Goal: Transaction & Acquisition: Purchase product/service

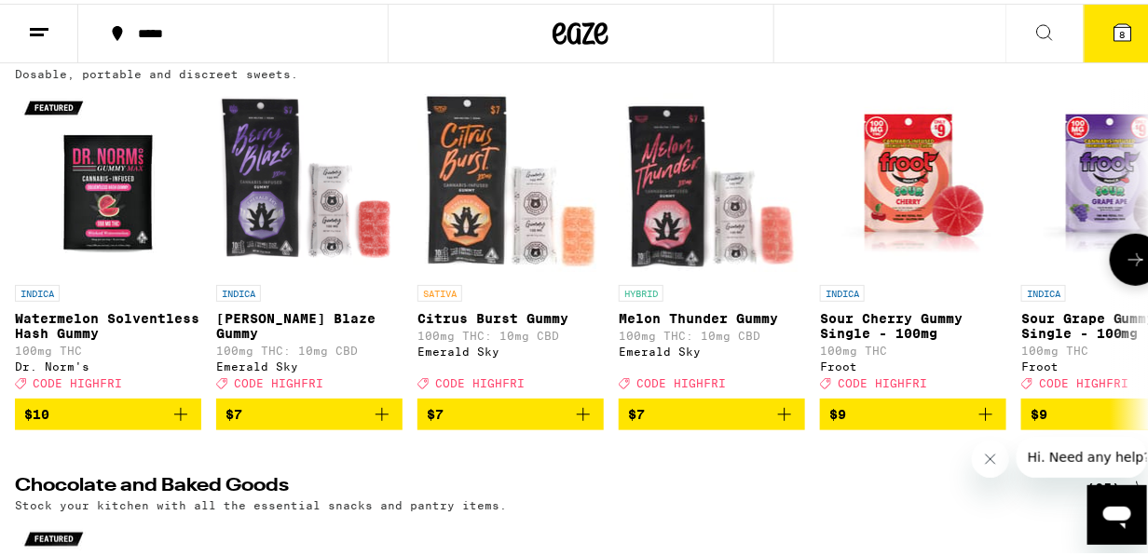
click at [1125, 255] on icon at bounding box center [1136, 256] width 22 height 22
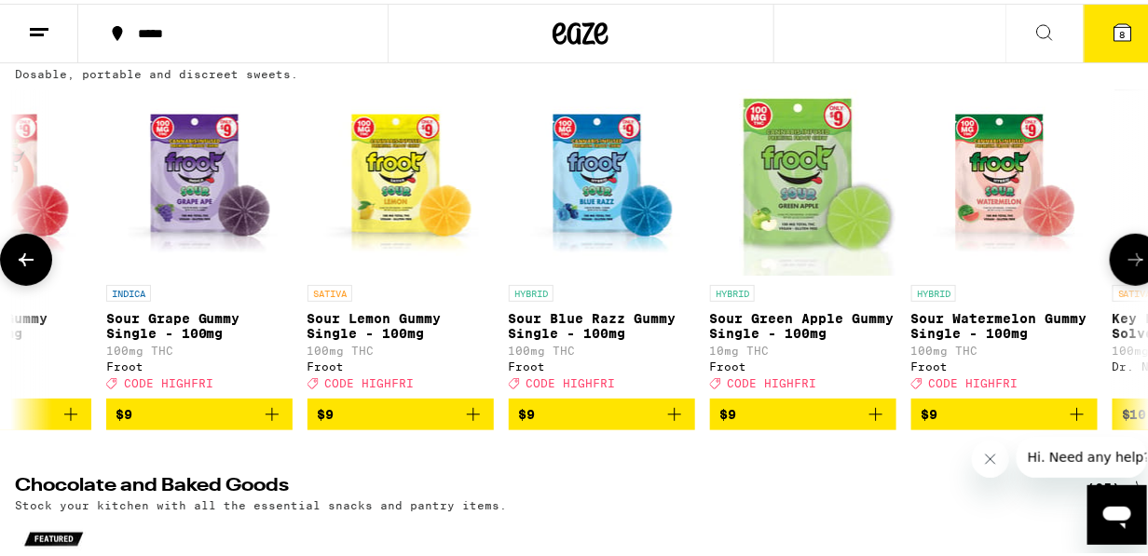
click at [1125, 259] on icon at bounding box center [1136, 256] width 22 height 22
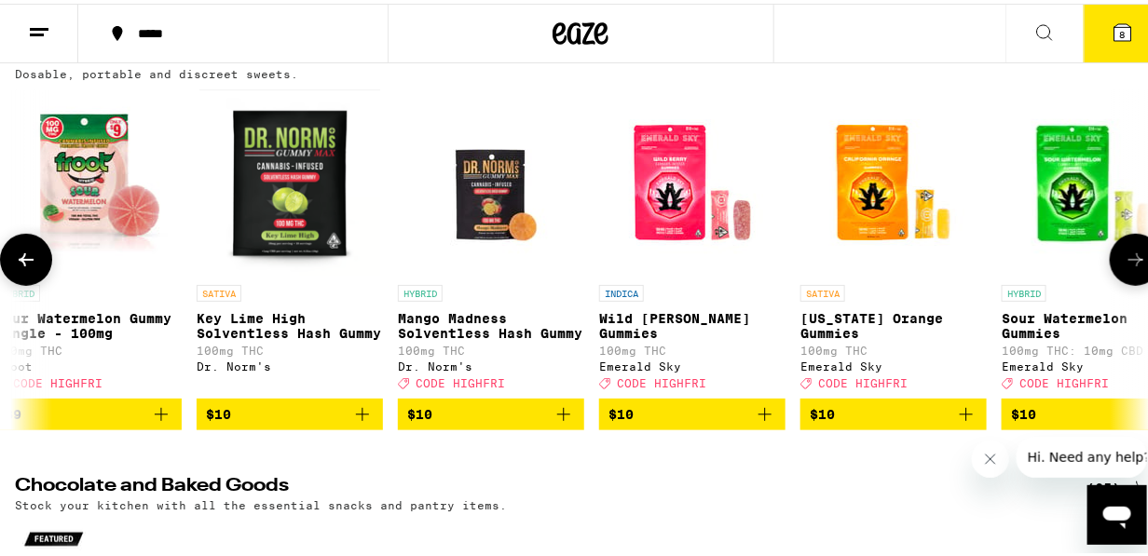
click at [1125, 259] on icon at bounding box center [1136, 256] width 22 height 22
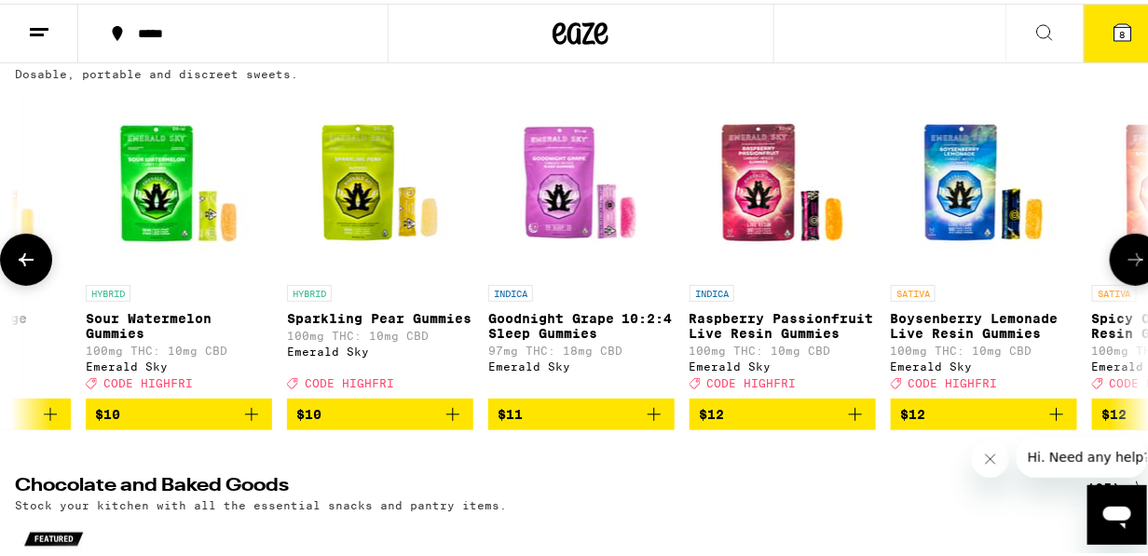
click at [1125, 259] on icon at bounding box center [1136, 256] width 22 height 22
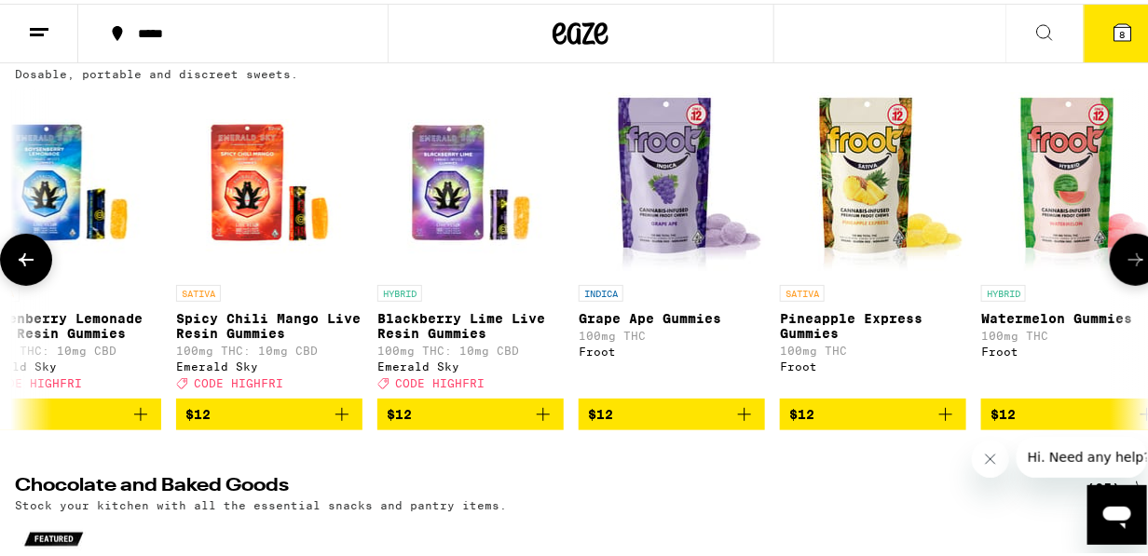
click at [1125, 259] on icon at bounding box center [1136, 256] width 22 height 22
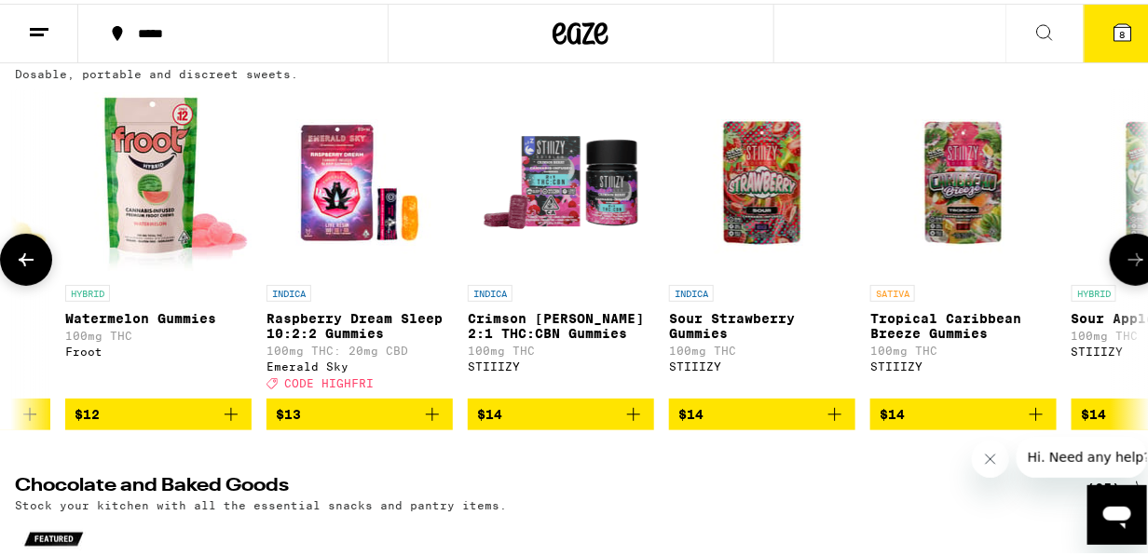
click at [1125, 259] on icon at bounding box center [1136, 256] width 22 height 22
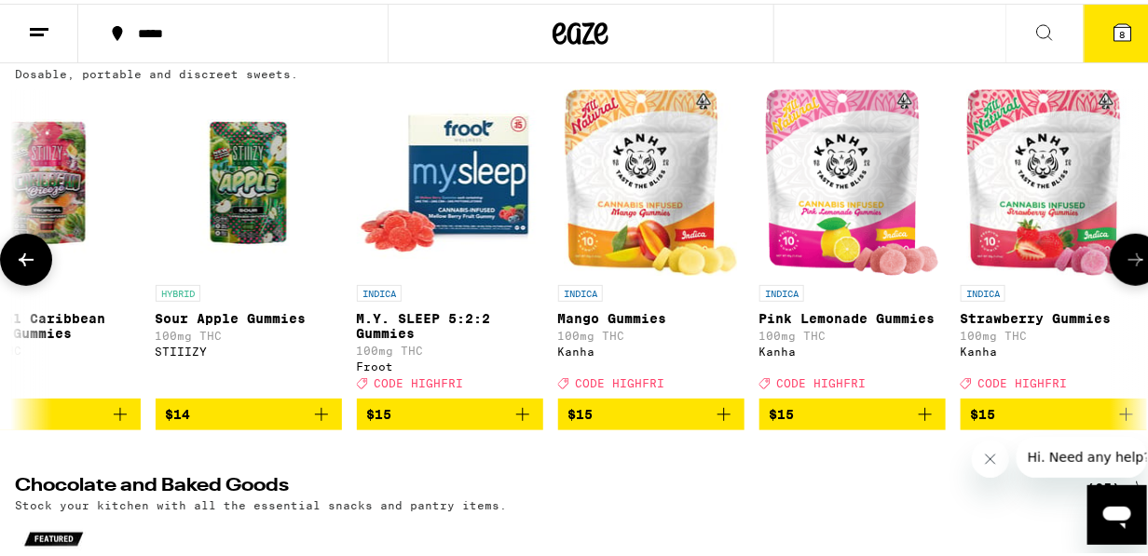
click at [1125, 259] on icon at bounding box center [1136, 256] width 22 height 22
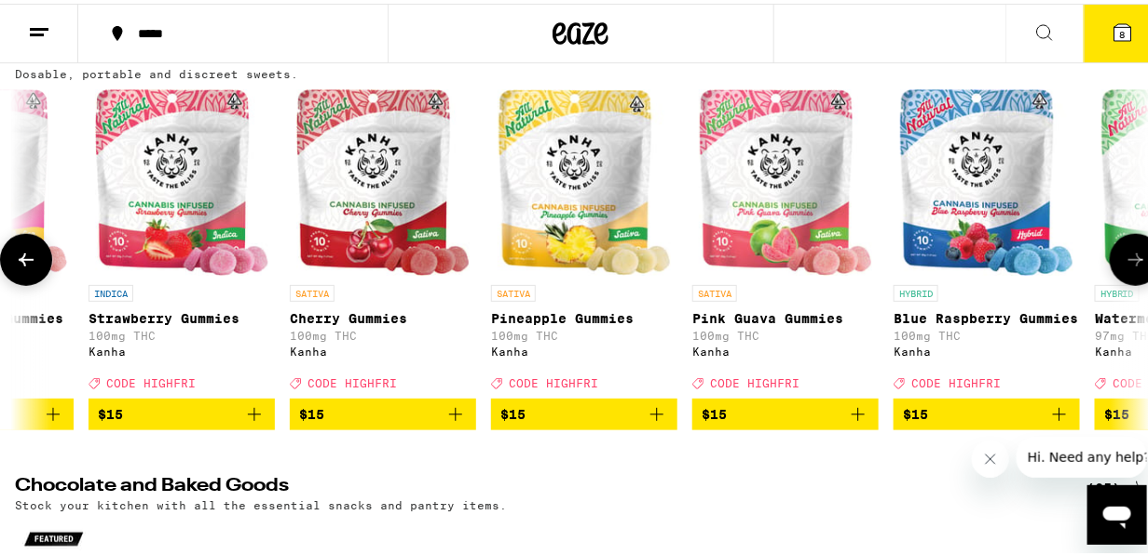
scroll to position [0, 6410]
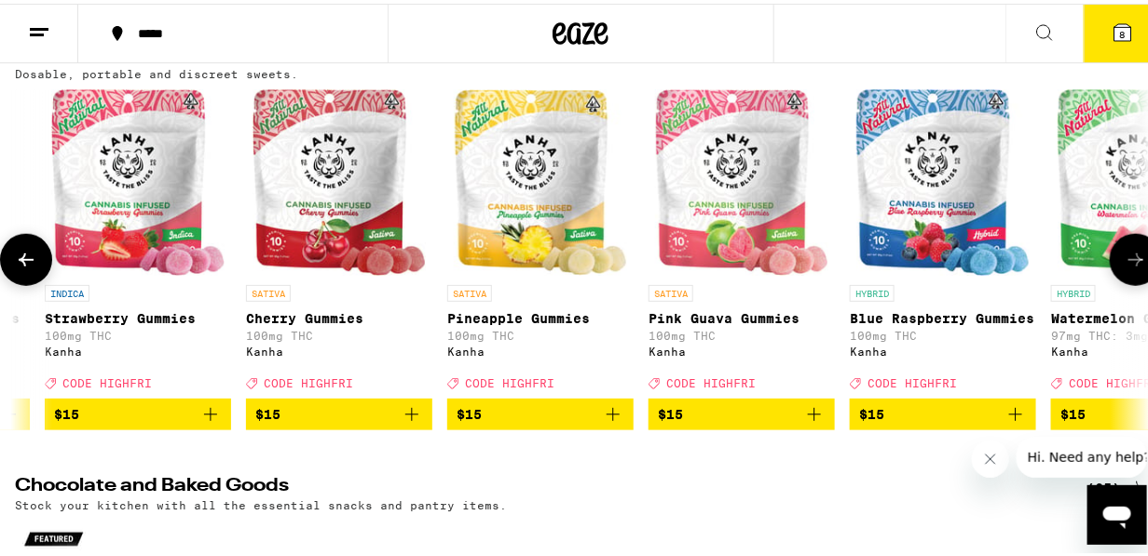
click at [1125, 259] on icon at bounding box center [1136, 256] width 22 height 22
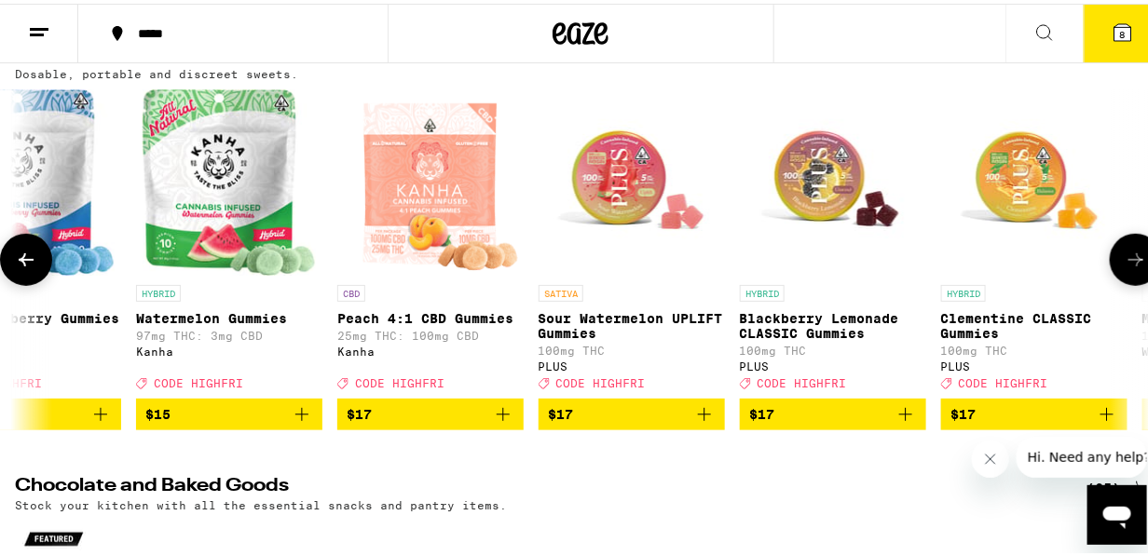
click at [1125, 259] on icon at bounding box center [1136, 256] width 22 height 22
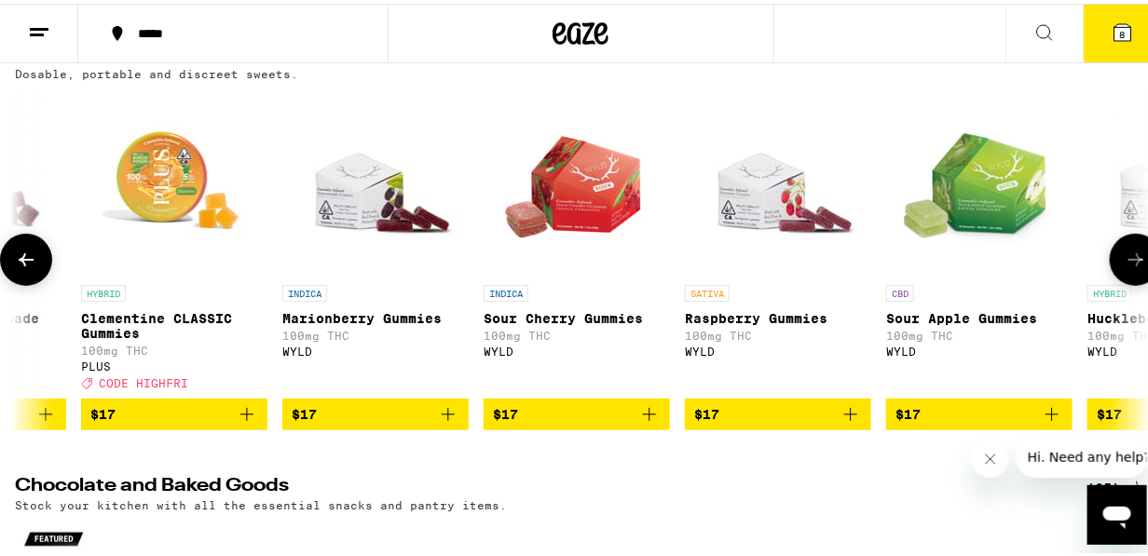
scroll to position [0, 8241]
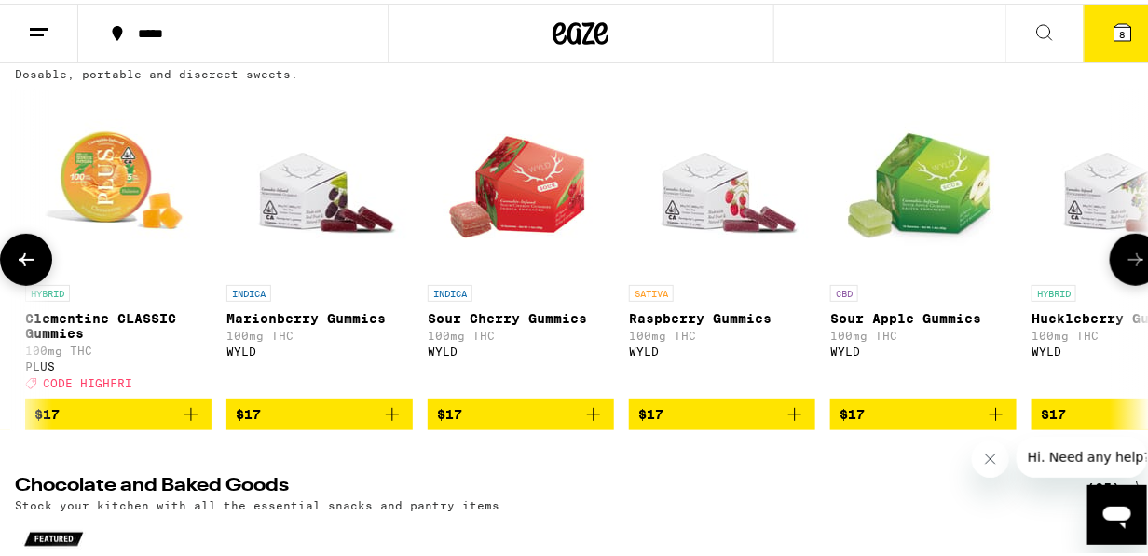
click at [1125, 259] on icon at bounding box center [1136, 256] width 22 height 22
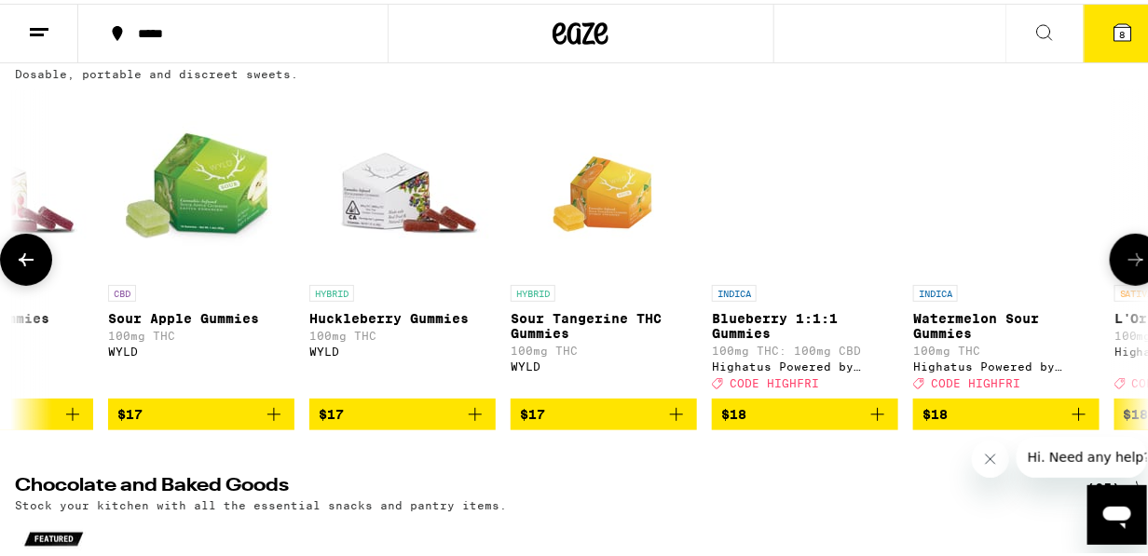
scroll to position [0, 9157]
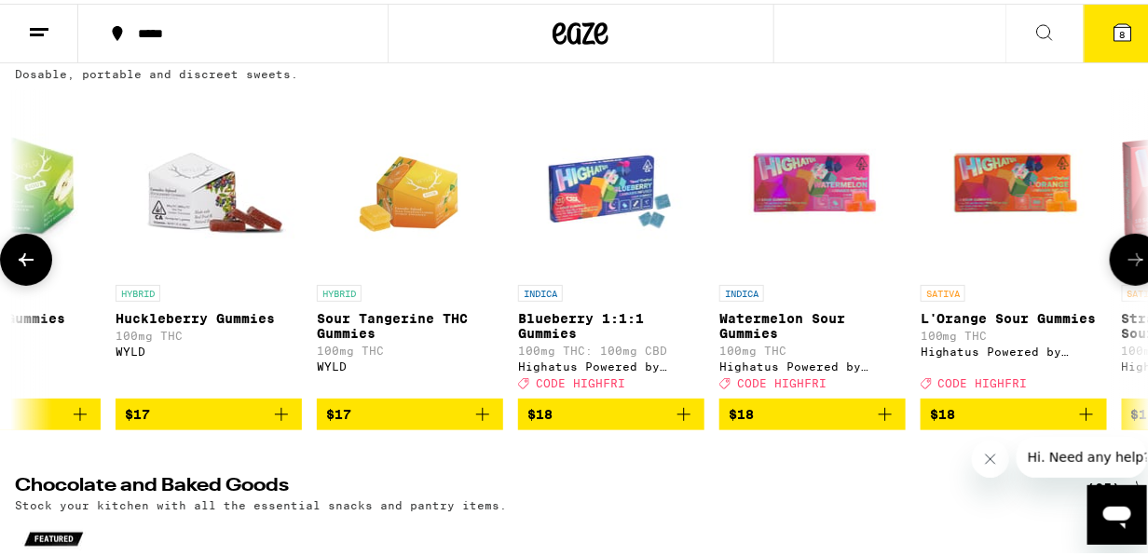
click at [1125, 259] on icon at bounding box center [1136, 256] width 22 height 22
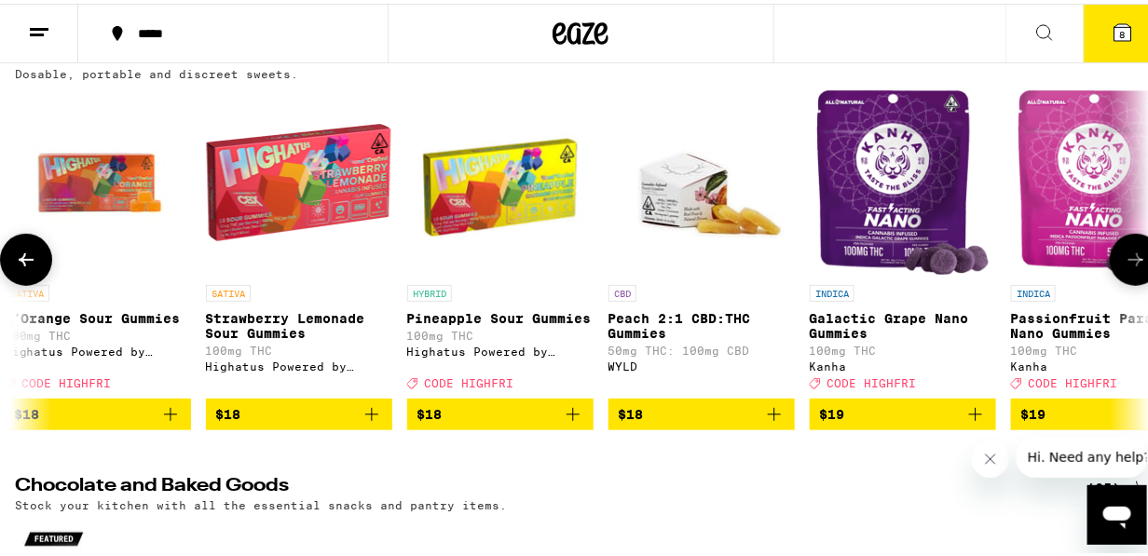
click at [1125, 259] on icon at bounding box center [1136, 256] width 22 height 22
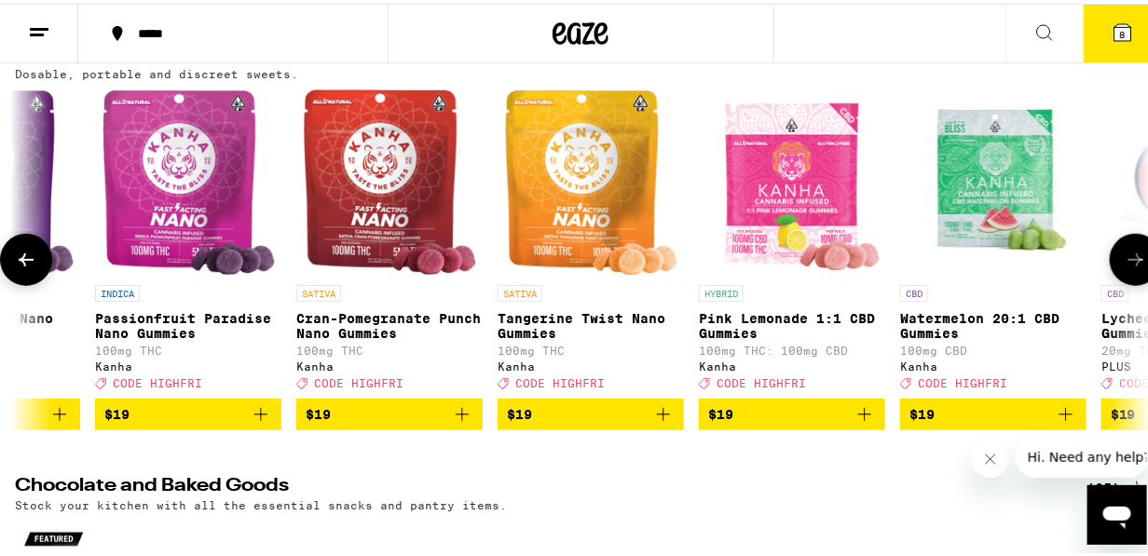
click at [1125, 259] on icon at bounding box center [1136, 256] width 22 height 22
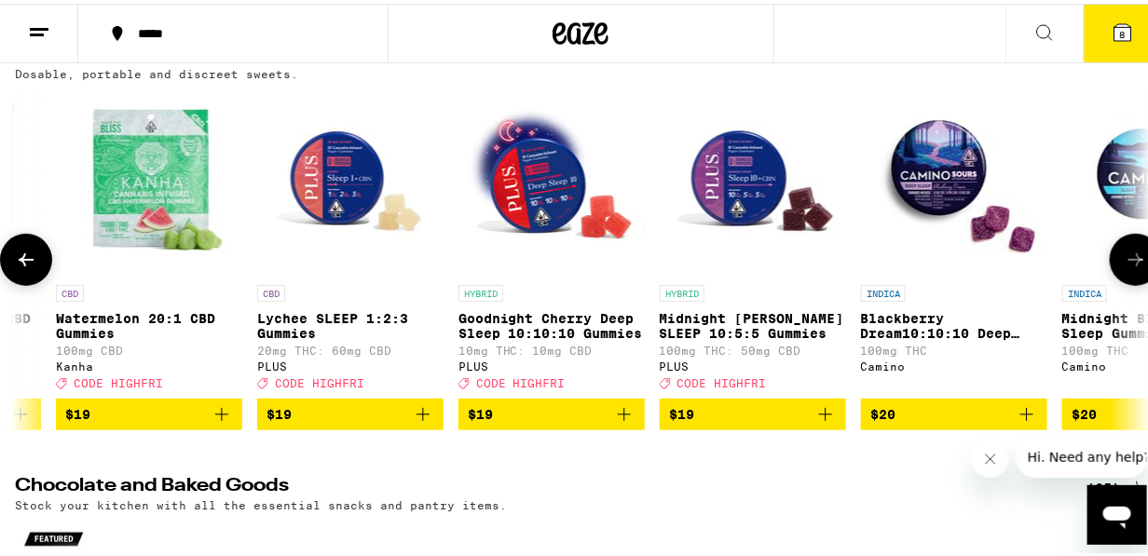
click at [1125, 259] on icon at bounding box center [1136, 256] width 22 height 22
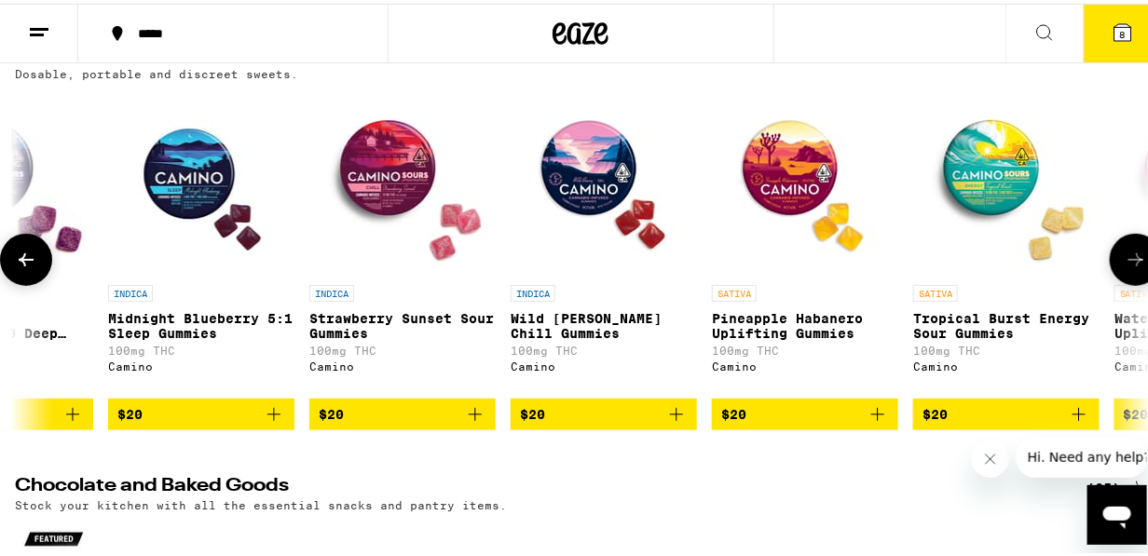
scroll to position [0, 12788]
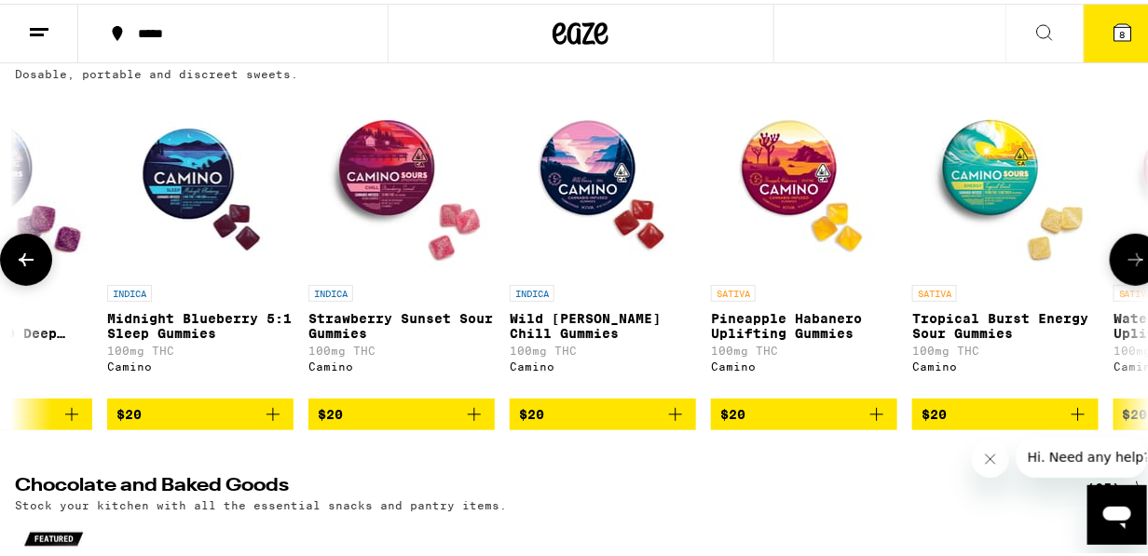
click at [1125, 259] on icon at bounding box center [1136, 256] width 22 height 22
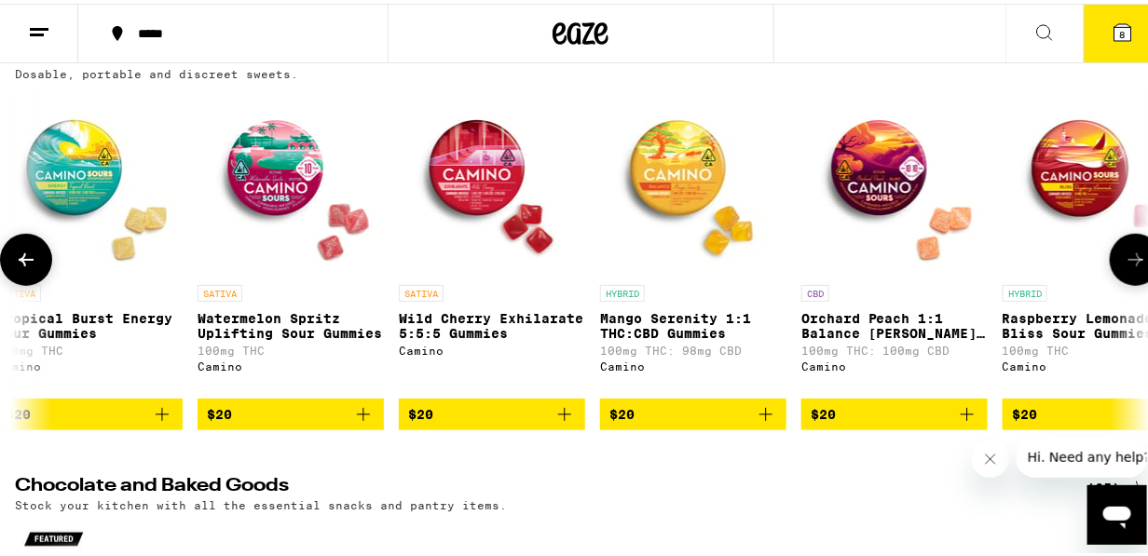
click at [1125, 259] on icon at bounding box center [1136, 256] width 22 height 22
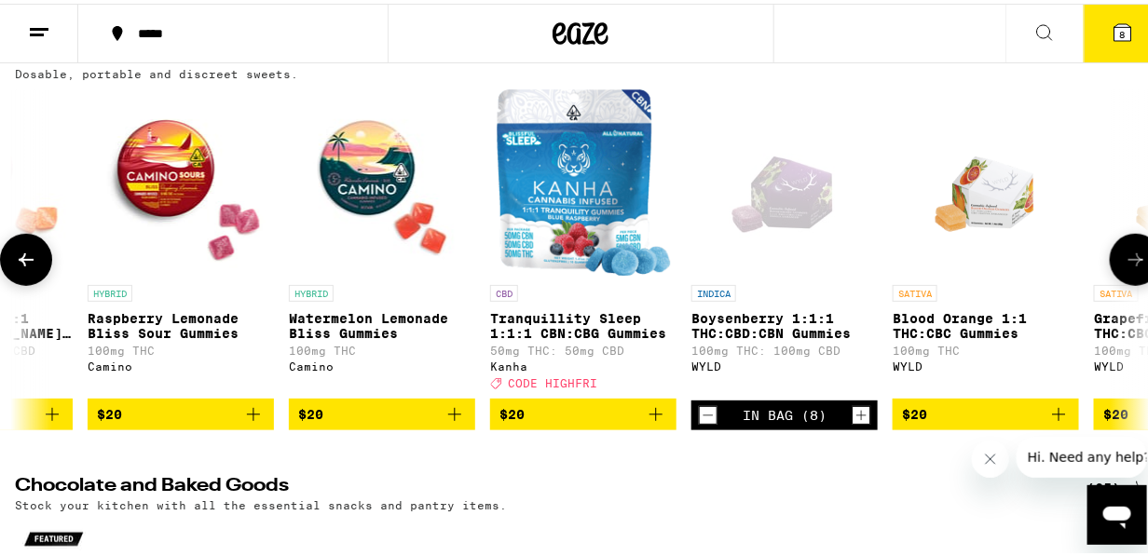
click at [1125, 259] on icon at bounding box center [1136, 256] width 22 height 22
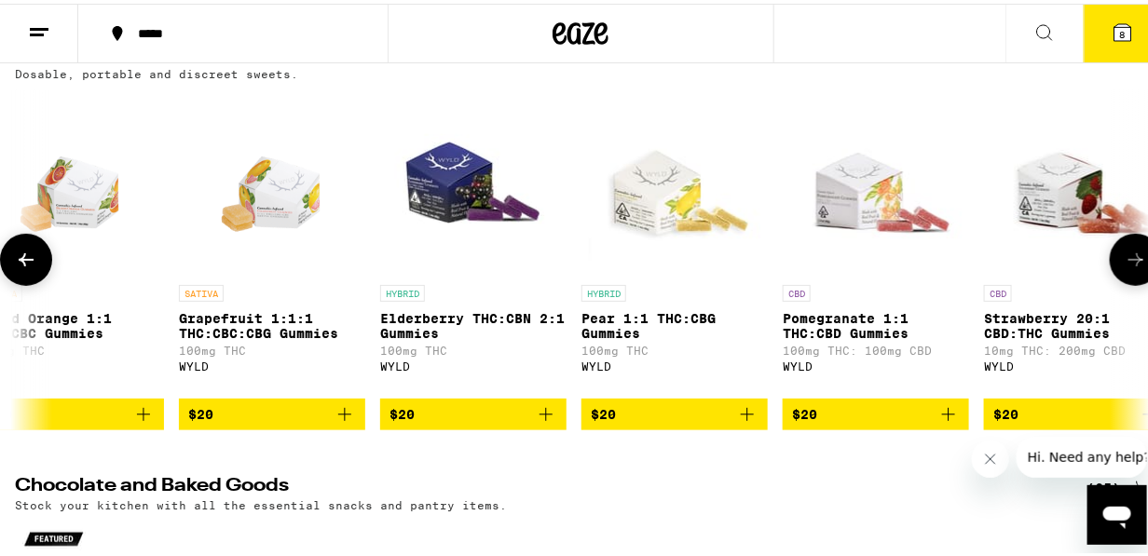
scroll to position [0, 15536]
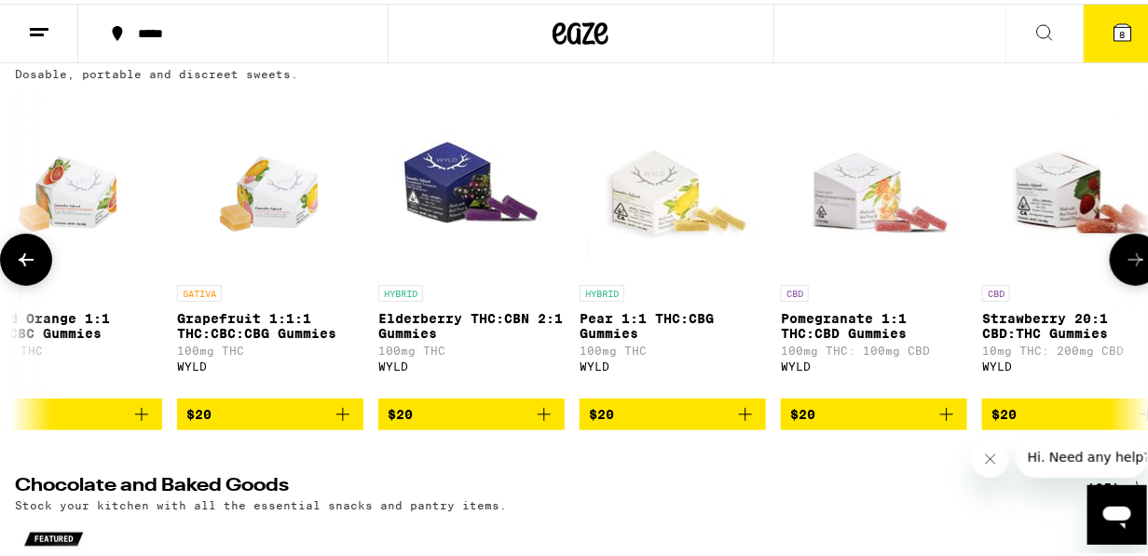
click at [1125, 259] on icon at bounding box center [1136, 256] width 22 height 22
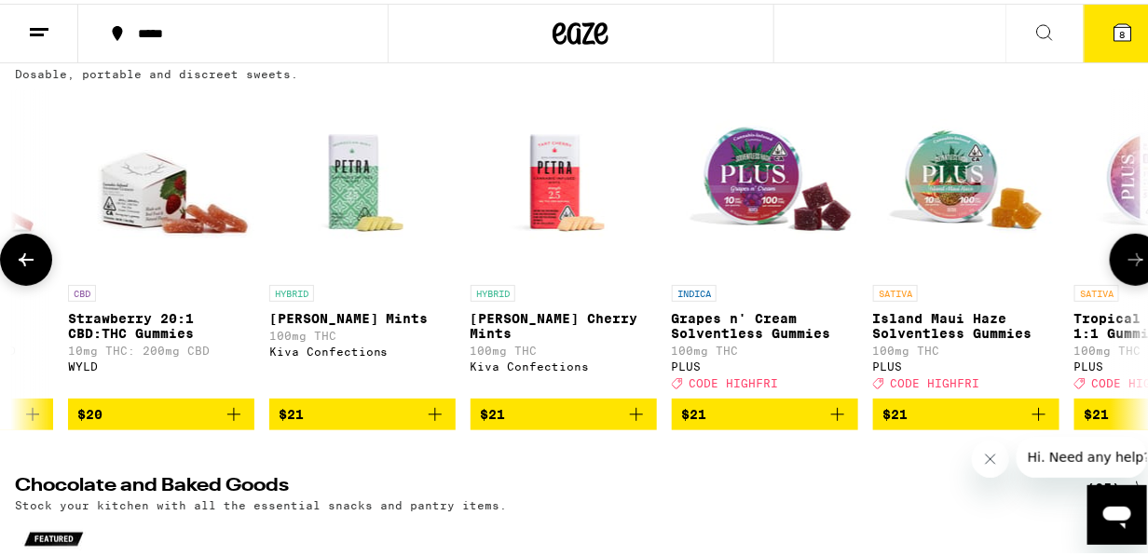
scroll to position [0, 16452]
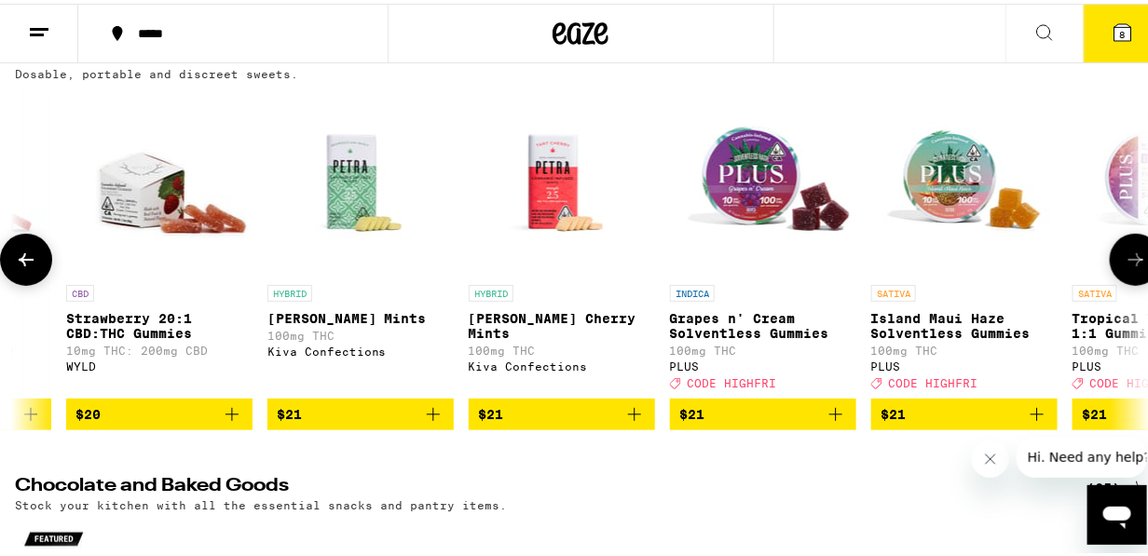
click at [1125, 259] on icon at bounding box center [1136, 256] width 22 height 22
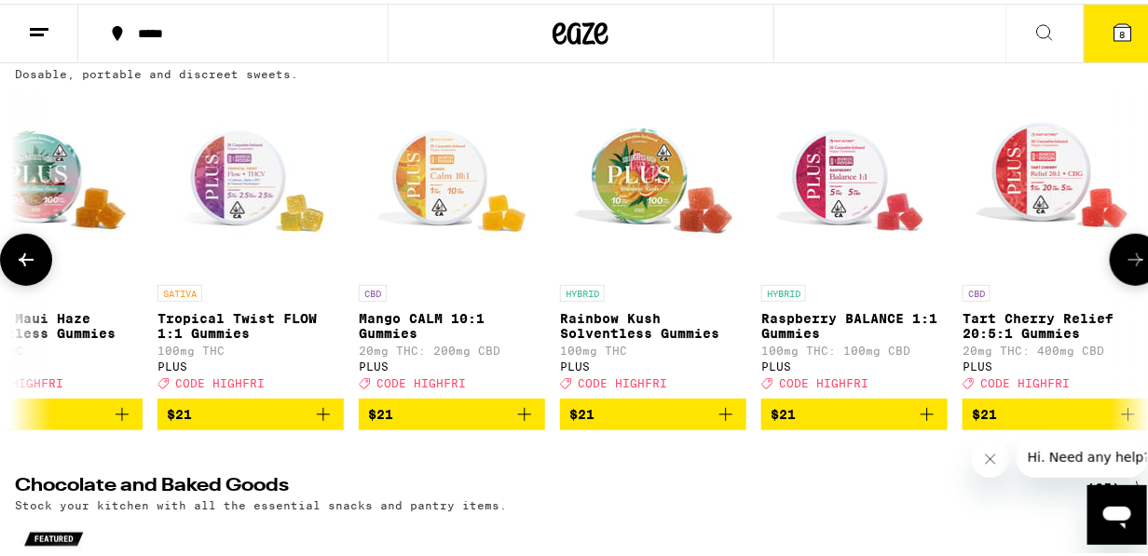
click at [1125, 259] on icon at bounding box center [1136, 256] width 22 height 22
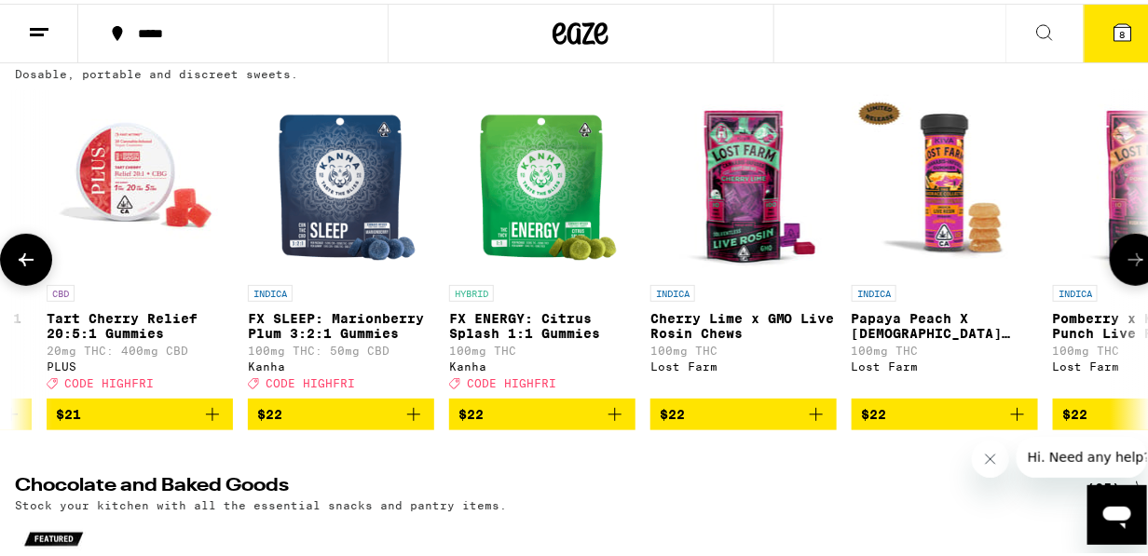
click at [1125, 259] on icon at bounding box center [1136, 256] width 22 height 22
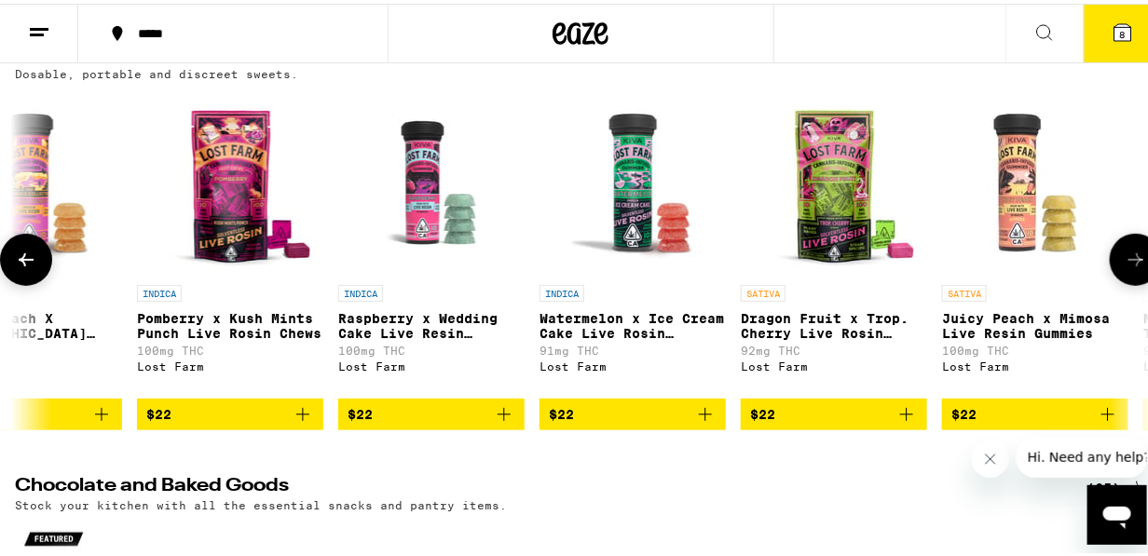
click at [1125, 259] on icon at bounding box center [1136, 256] width 22 height 22
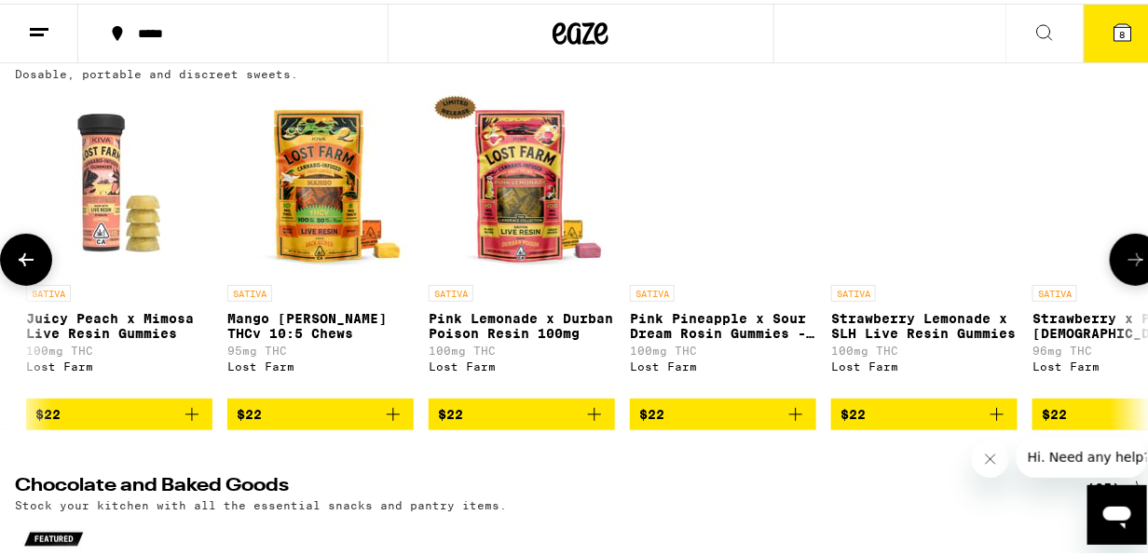
click at [1125, 259] on icon at bounding box center [1136, 256] width 22 height 22
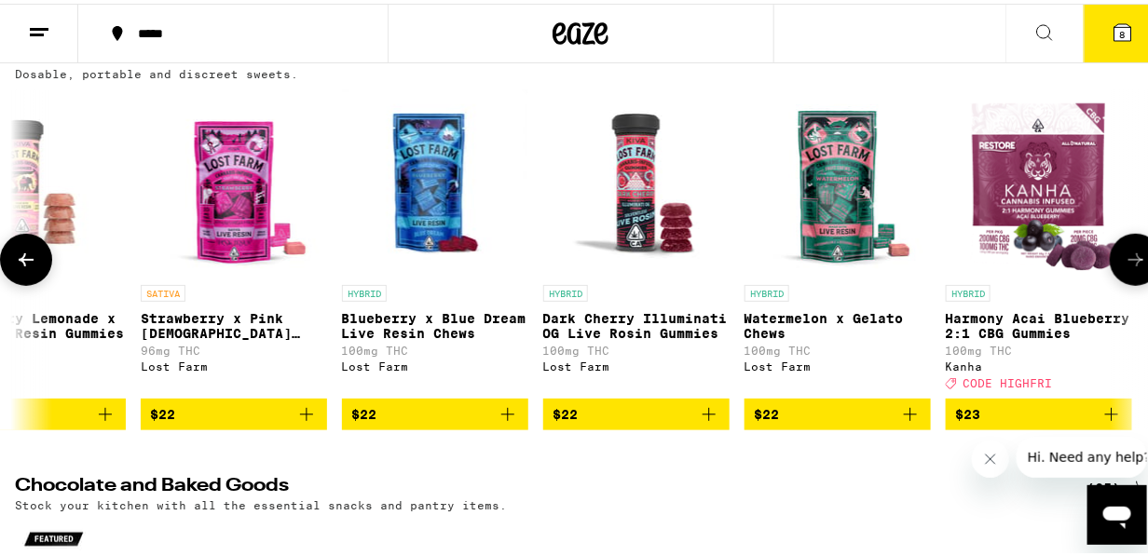
scroll to position [0, 21017]
click at [1124, 259] on div at bounding box center [1136, 256] width 52 height 52
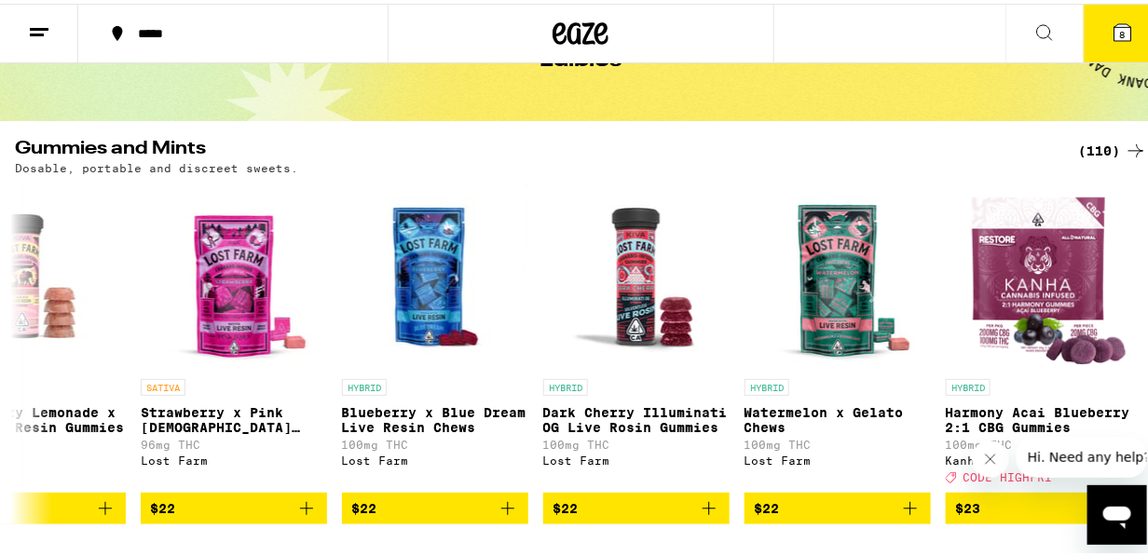
scroll to position [0, 0]
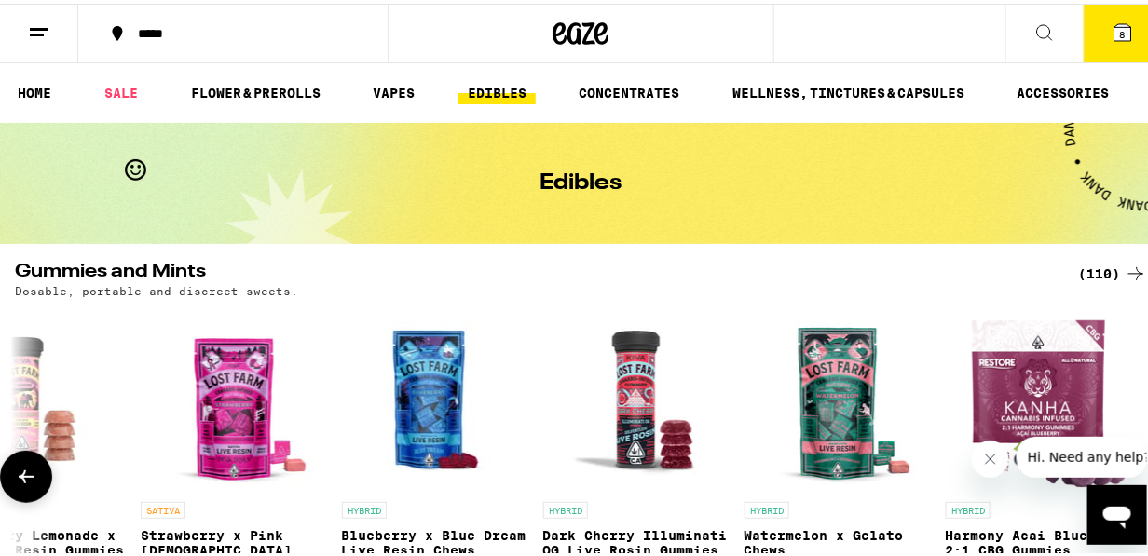
click at [24, 480] on icon at bounding box center [26, 473] width 15 height 13
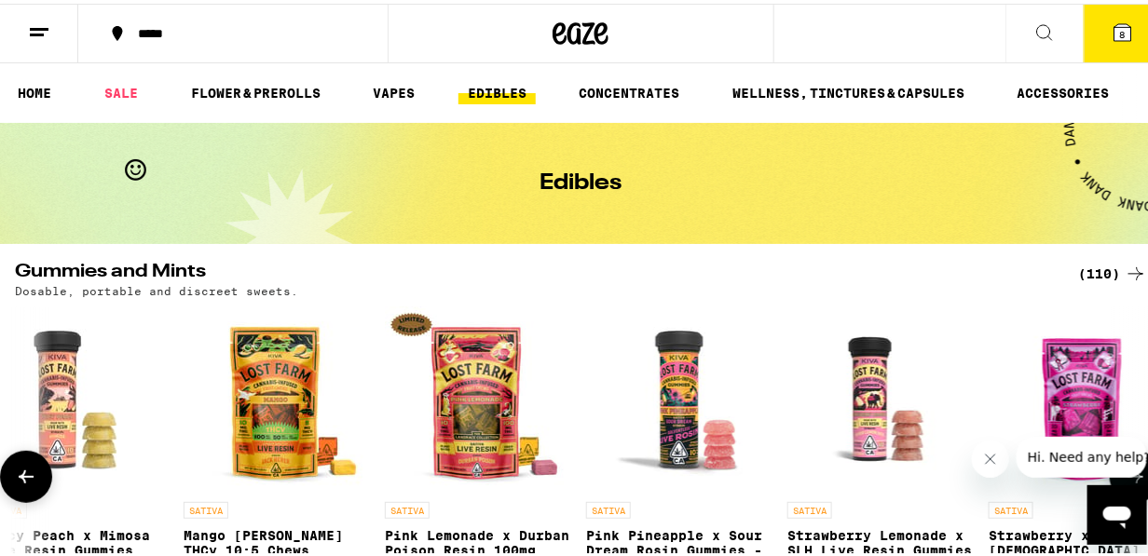
click at [24, 480] on icon at bounding box center [26, 473] width 15 height 13
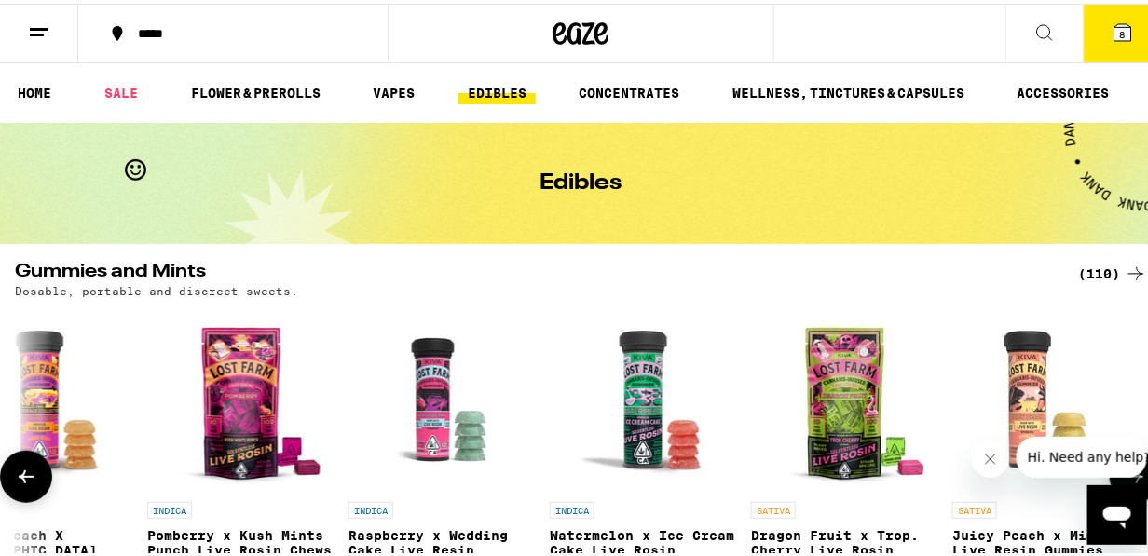
click at [24, 480] on icon at bounding box center [26, 473] width 15 height 13
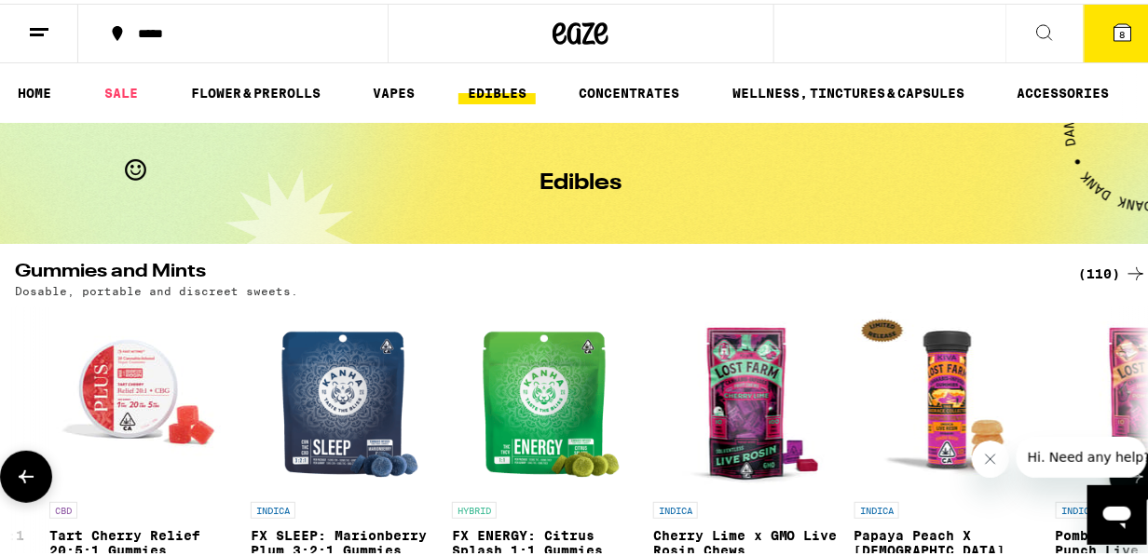
click at [24, 480] on icon at bounding box center [26, 473] width 15 height 13
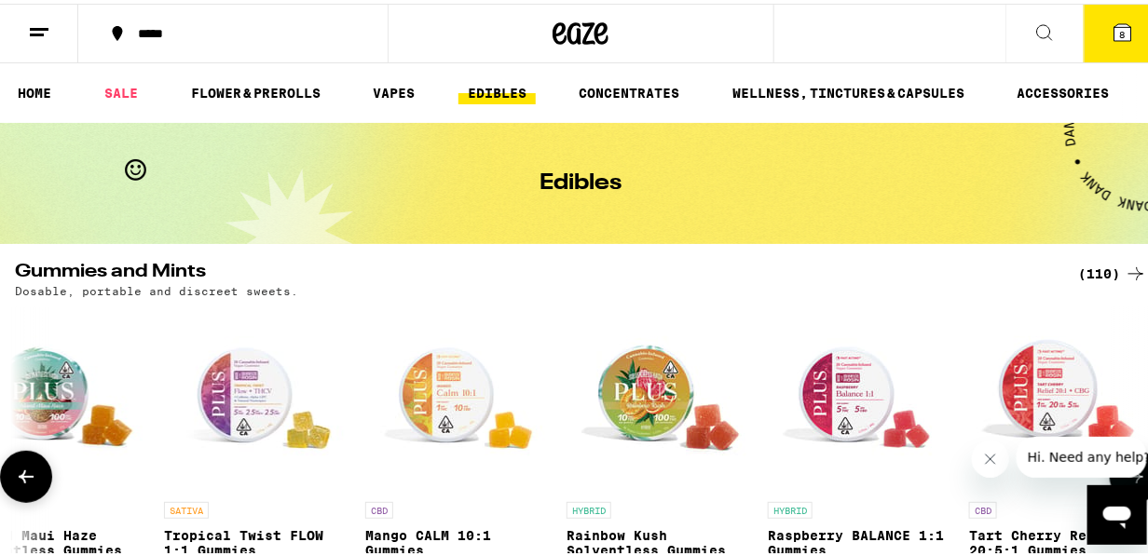
click at [24, 480] on icon at bounding box center [26, 473] width 15 height 13
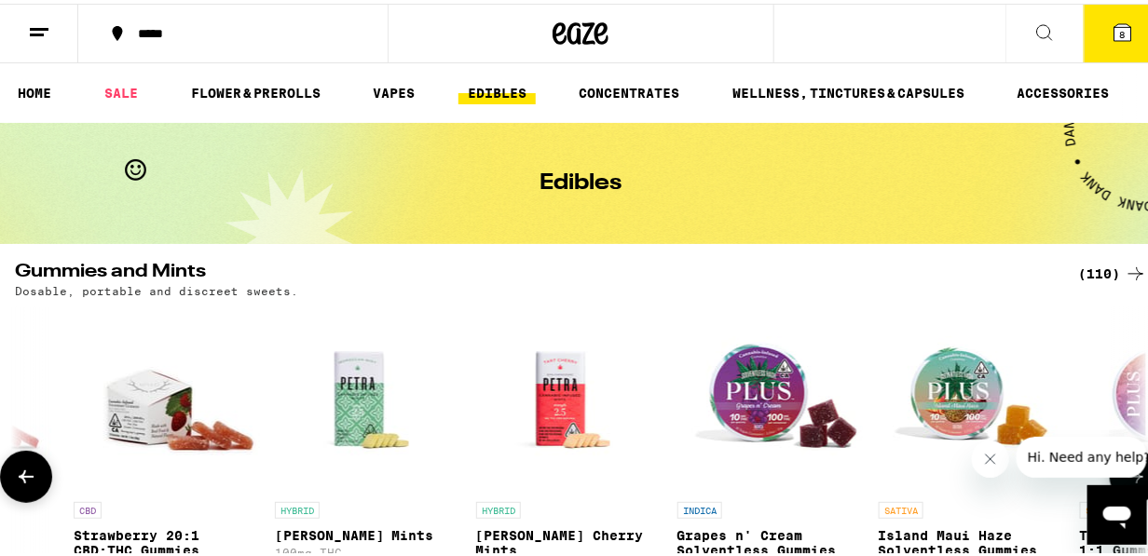
click at [24, 480] on icon at bounding box center [26, 473] width 15 height 13
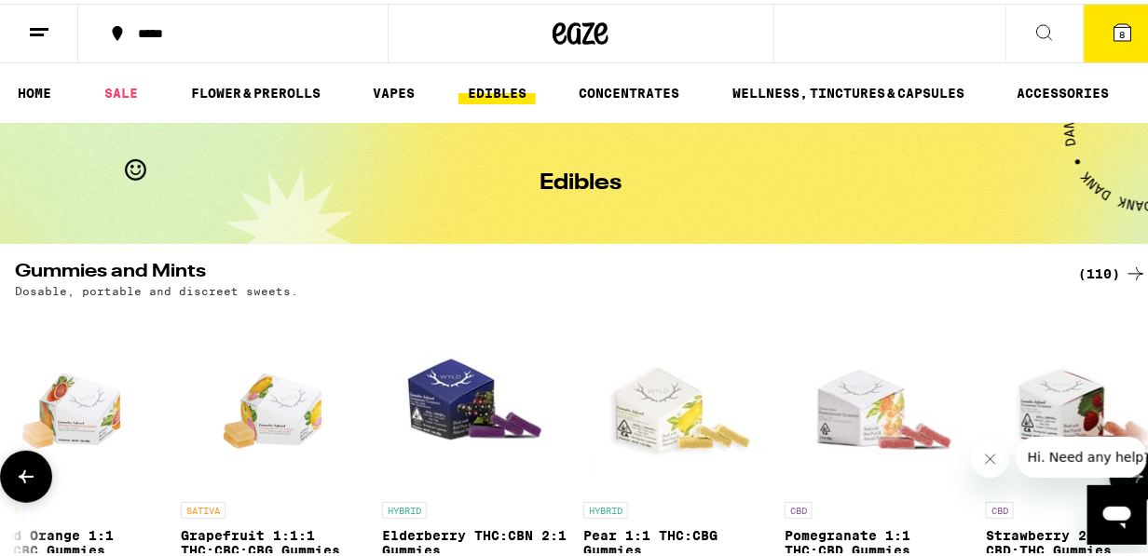
scroll to position [0, 15529]
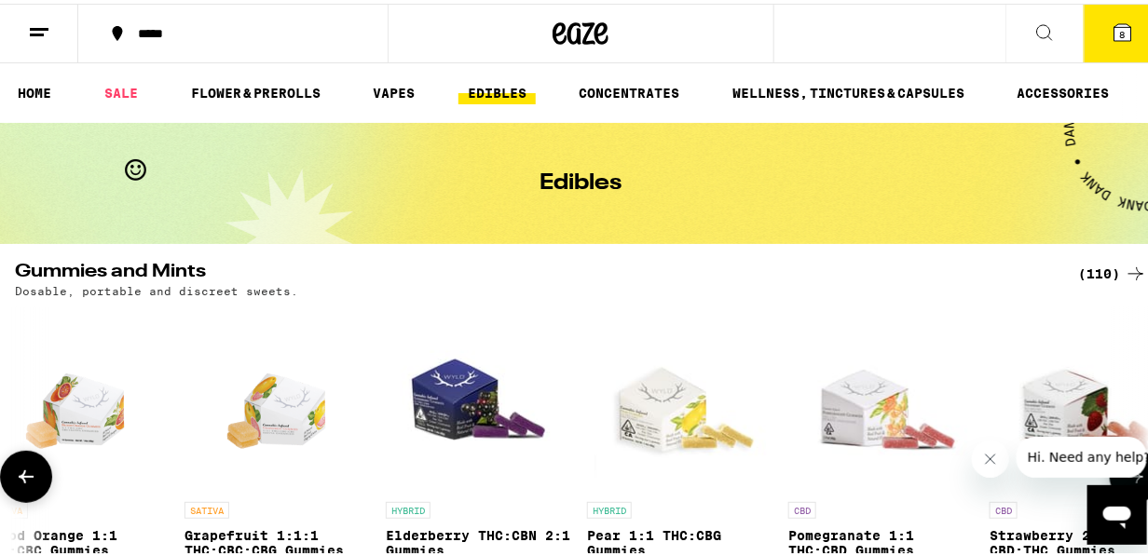
click at [24, 480] on icon at bounding box center [26, 473] width 15 height 13
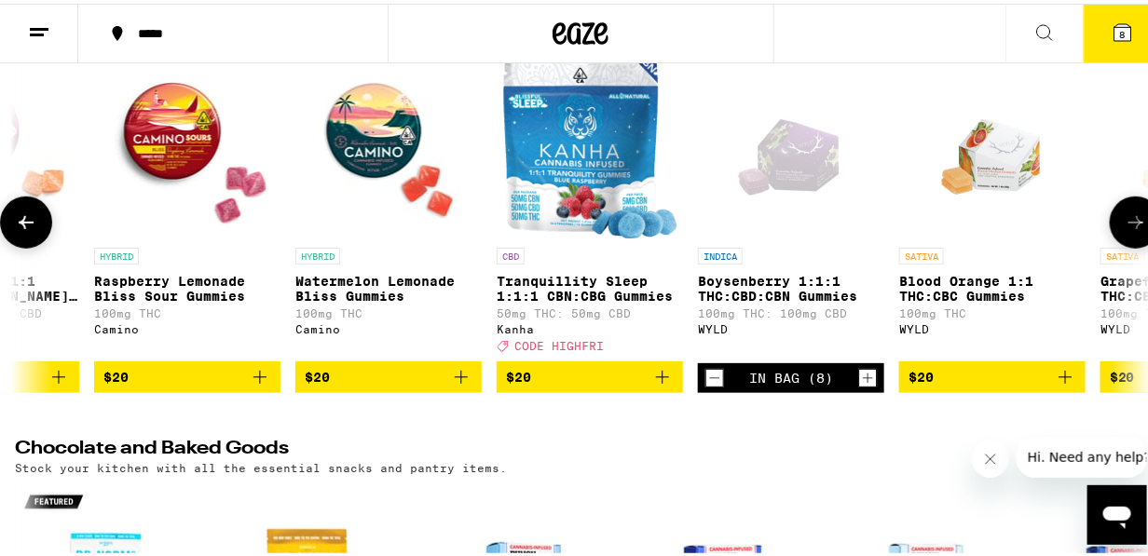
scroll to position [0, 0]
